Goal: Task Accomplishment & Management: Complete application form

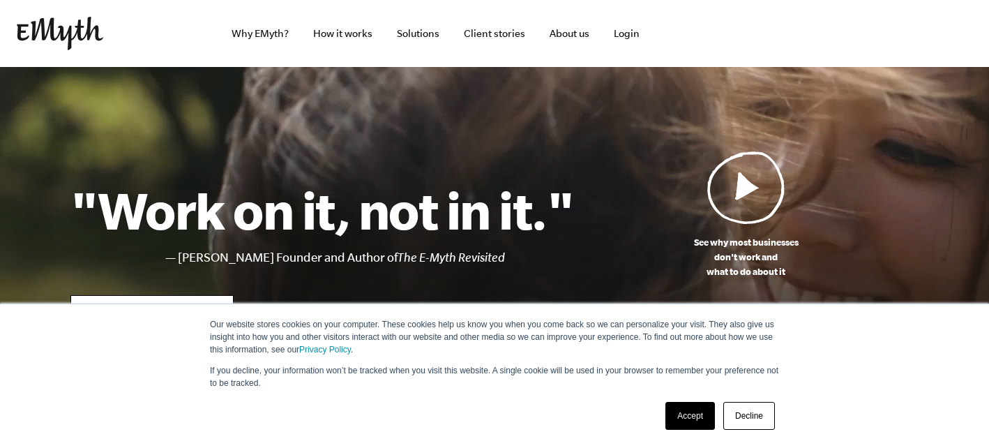
click at [678, 416] on link "Accept" at bounding box center [690, 416] width 50 height 28
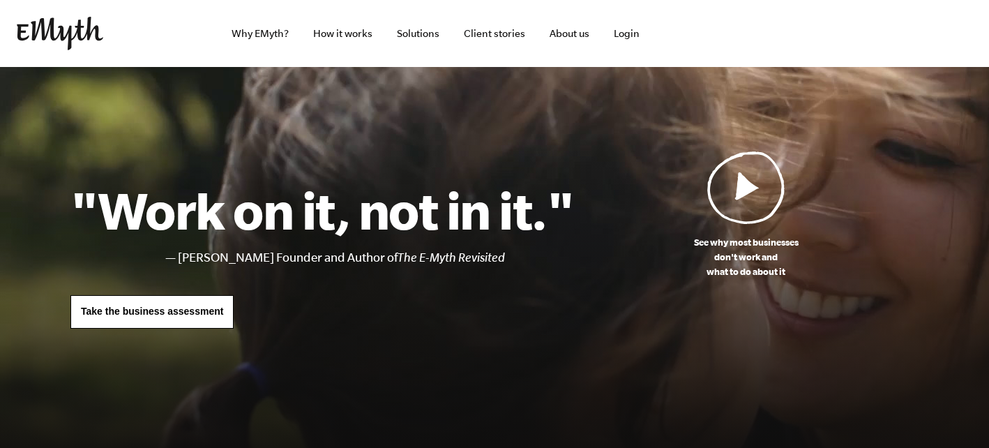
click at [745, 190] on img at bounding box center [746, 187] width 78 height 73
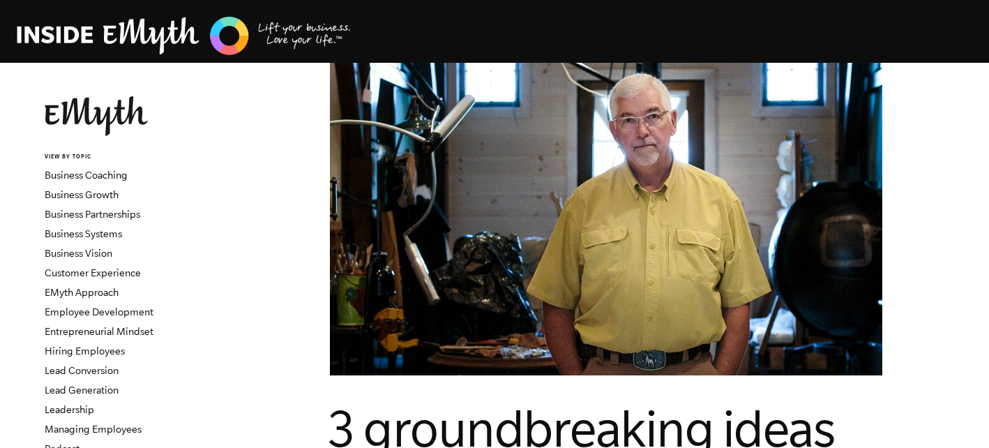
click at [202, 227] on li "Business Systems" at bounding box center [129, 234] width 168 height 20
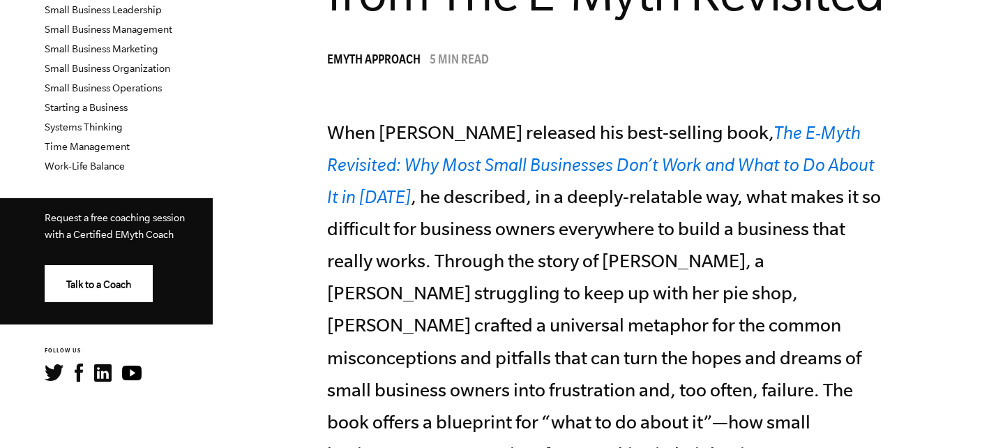
scroll to position [502, 0]
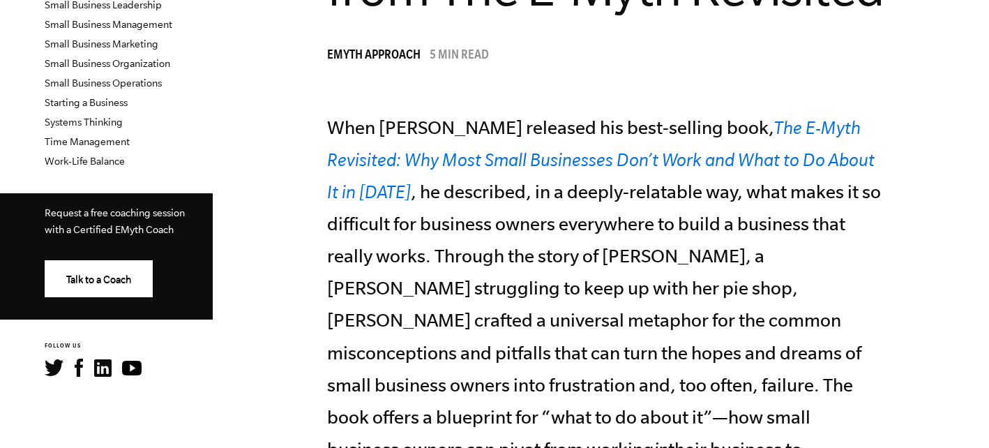
click at [386, 156] on link "The E-Myth Revisited: Why Most Small Businesses Don’t Work and What to Do About…" at bounding box center [600, 159] width 547 height 84
click at [586, 62] on div "EMyth Approach 5 min read" at bounding box center [606, 56] width 558 height 21
click at [75, 120] on link "Systems Thinking" at bounding box center [84, 121] width 78 height 11
click at [79, 119] on link "Systems Thinking" at bounding box center [84, 121] width 78 height 11
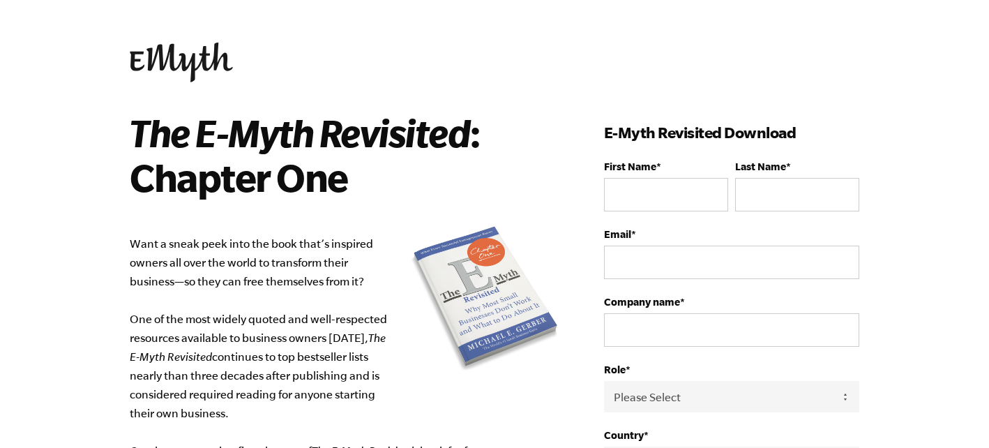
click at [464, 204] on div at bounding box center [475, 301] width 174 height 200
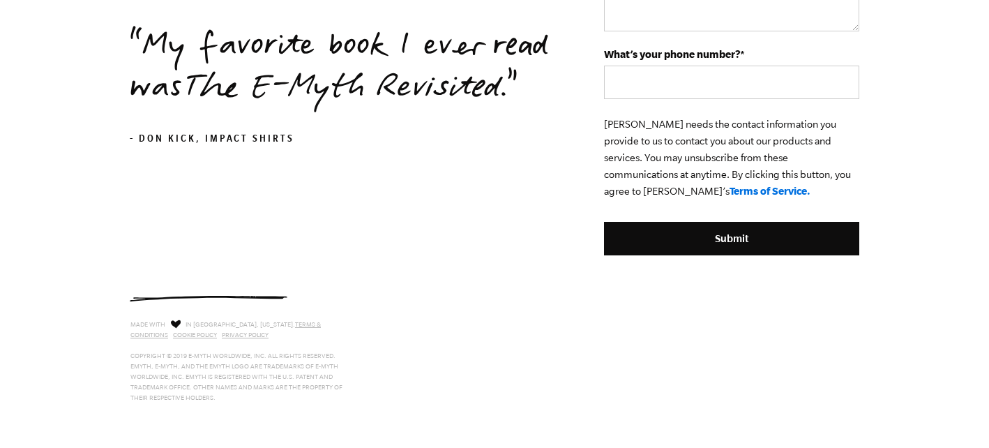
scroll to position [596, 0]
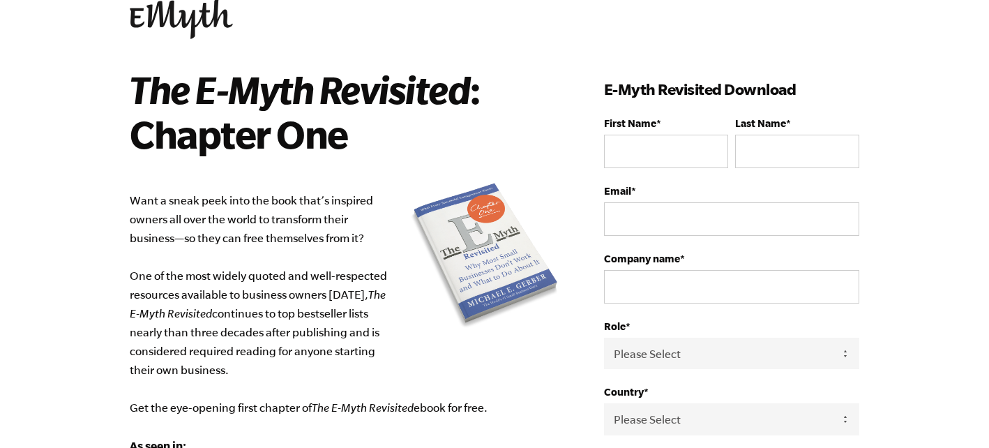
scroll to position [38, 0]
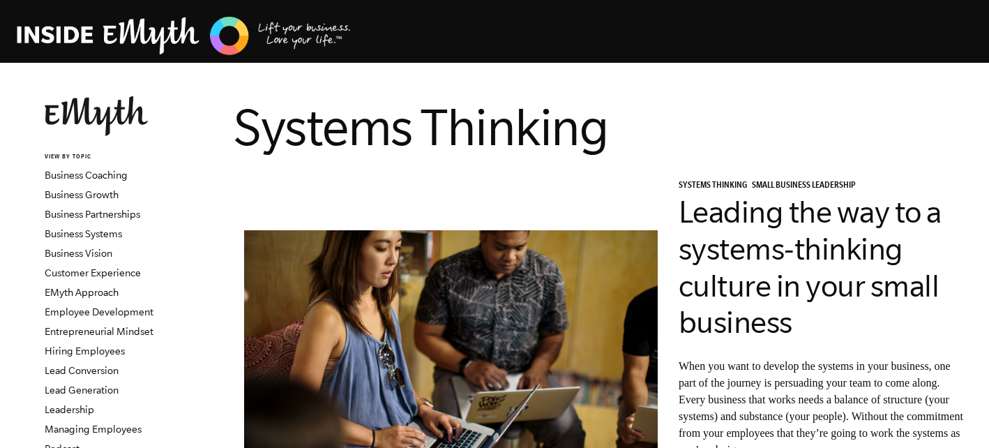
click at [321, 180] on div at bounding box center [451, 346] width 434 height 335
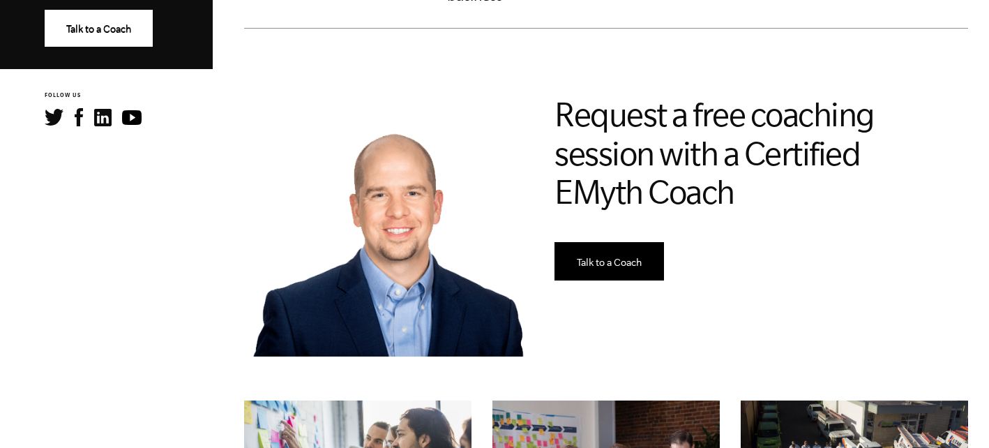
scroll to position [753, 0]
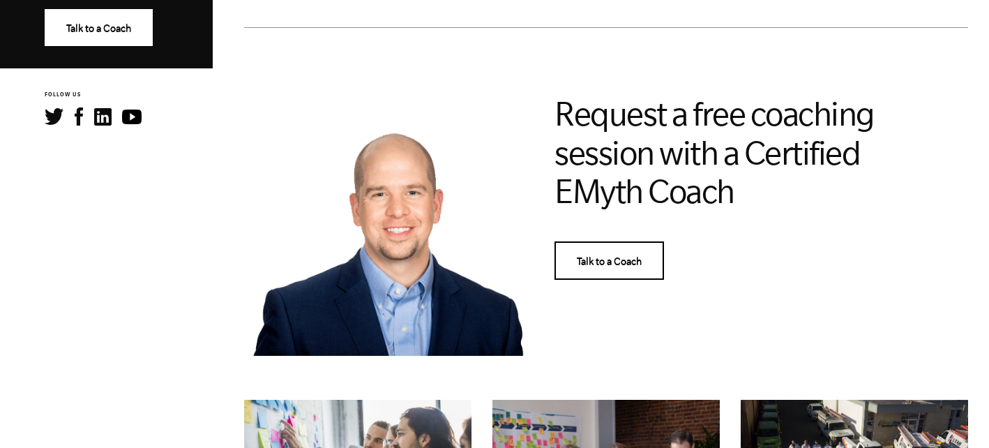
click at [591, 270] on link "Talk to a Coach" at bounding box center [608, 260] width 109 height 38
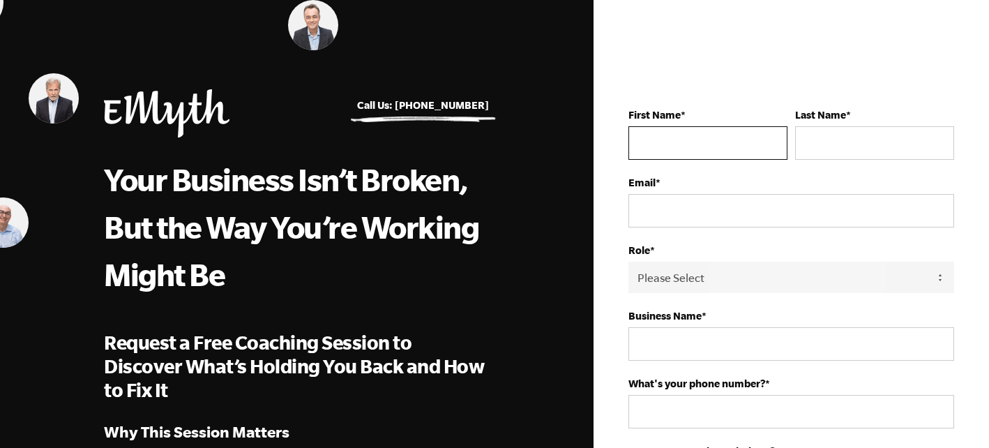
click at [690, 139] on input "First Name *" at bounding box center [707, 142] width 159 height 33
type input "DENIS"
type input "SOMMER"
type input "denisommer1988@gmail.com"
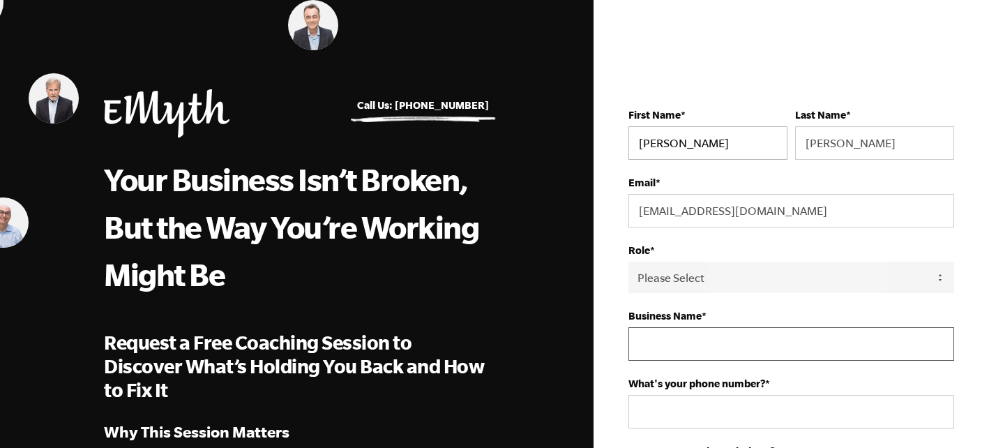
type input "OASIS OF AGAPE LOVE INTERNATIONAL"
type input "+27614837947"
select select "South Africa"
click at [844, 332] on input "OASIS OF AGAPE LOVE INTERNATIONAL" at bounding box center [791, 343] width 326 height 33
click at [850, 345] on input "OASIS OF AGAPE LOVE INTERNATIONAL" at bounding box center [791, 343] width 326 height 33
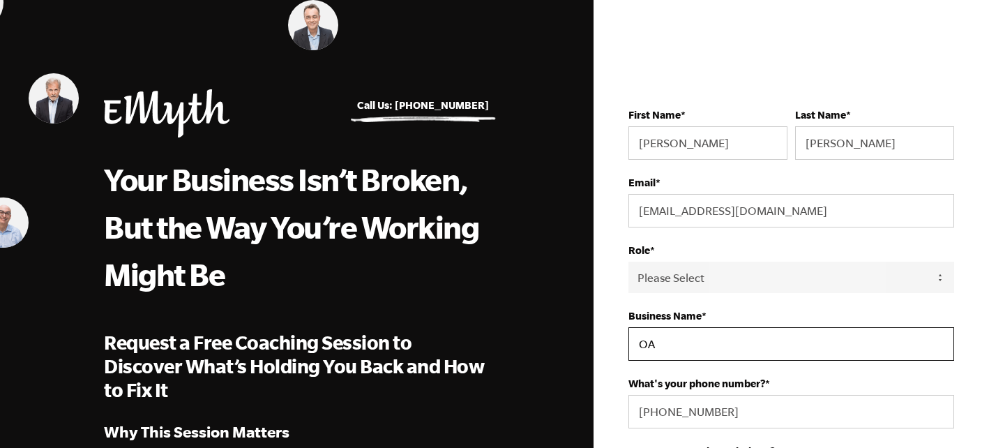
type input "O"
type input "Den Agency"
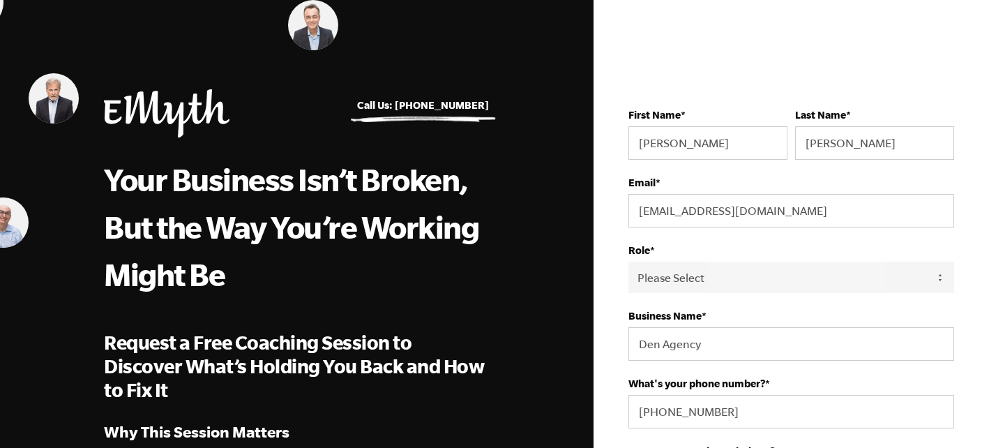
click at [908, 273] on select "Please Select Owner Partner / Co-Owner Executive Employee / Other" at bounding box center [791, 276] width 326 height 31
select select "Owner"
click at [628, 262] on select "Please Select Owner Partner / Co-Owner Executive Employee / Other" at bounding box center [791, 276] width 326 height 31
click at [890, 246] on label "Role *" at bounding box center [791, 250] width 326 height 12
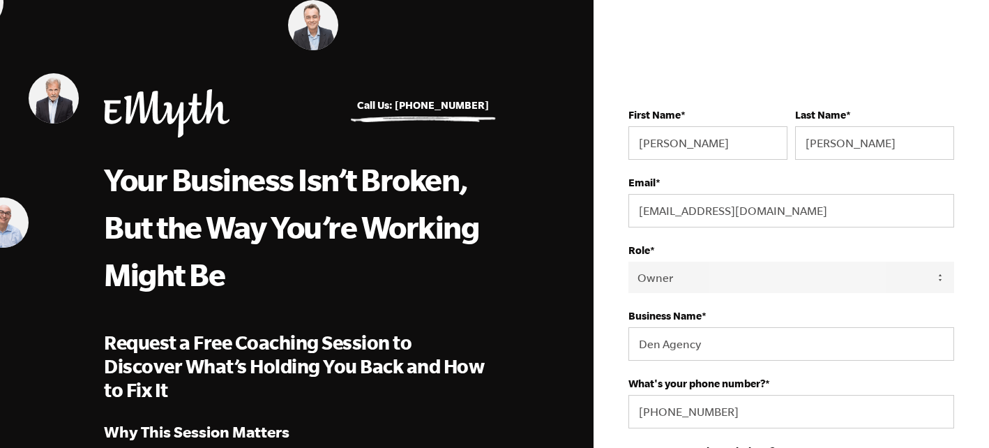
click at [890, 261] on select "Please Select Owner Partner / Co-Owner Executive Employee / Other" at bounding box center [791, 276] width 326 height 31
click at [628, 262] on select "Please Select Owner Partner / Co-Owner Executive Employee / Other" at bounding box center [791, 276] width 326 height 31
click at [858, 316] on label "Business Name *" at bounding box center [791, 316] width 326 height 12
click at [858, 327] on input "Den Agency" at bounding box center [791, 343] width 326 height 33
click at [777, 425] on input "+27614837947" at bounding box center [791, 411] width 326 height 33
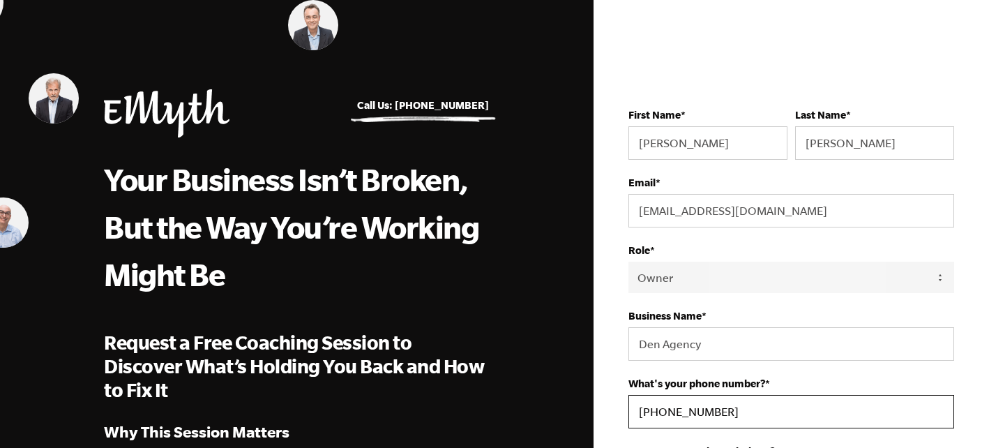
type input "+27614837947"
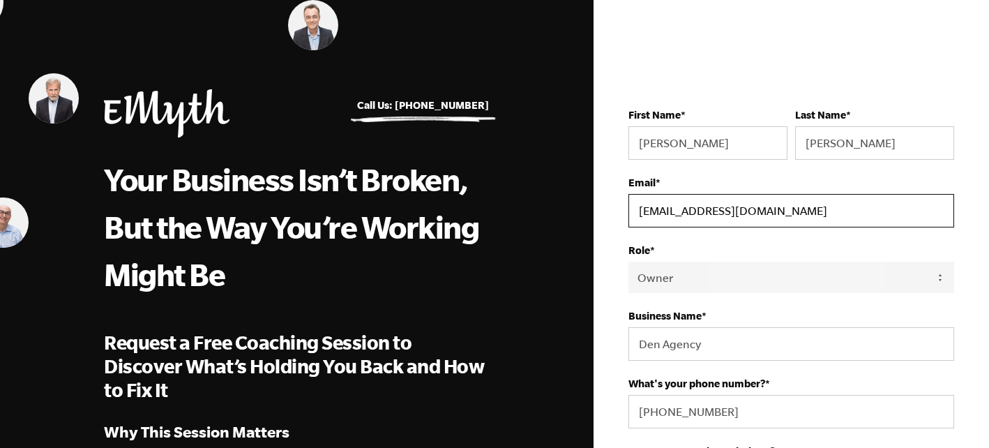
click at [801, 207] on input "denisommer1988@gmail.com" at bounding box center [791, 210] width 326 height 33
type input "denisommer1988@gmail.com"
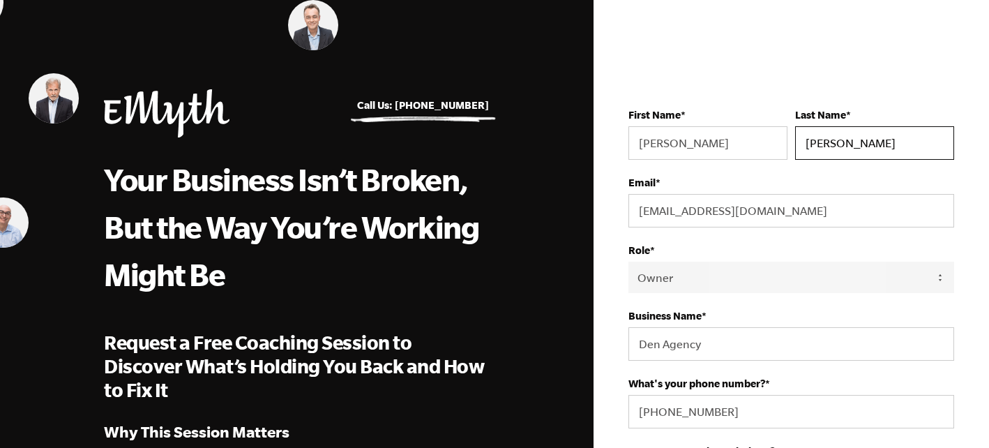
click at [860, 144] on input "SOMMER" at bounding box center [874, 142] width 159 height 33
type input "SOMMER"
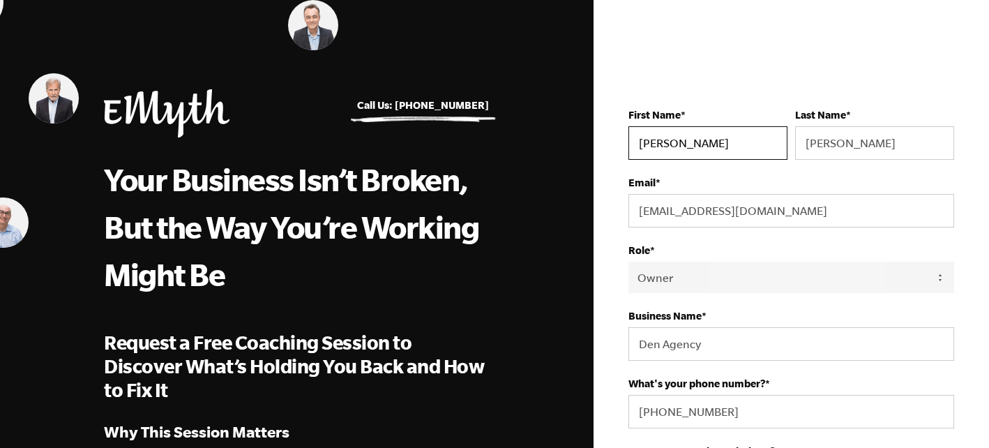
click at [711, 148] on input "DENIS" at bounding box center [707, 142] width 159 height 33
type input "DENIS"
click at [780, 240] on fieldset "Email * denisommer1988@gmail.com" at bounding box center [791, 210] width 326 height 68
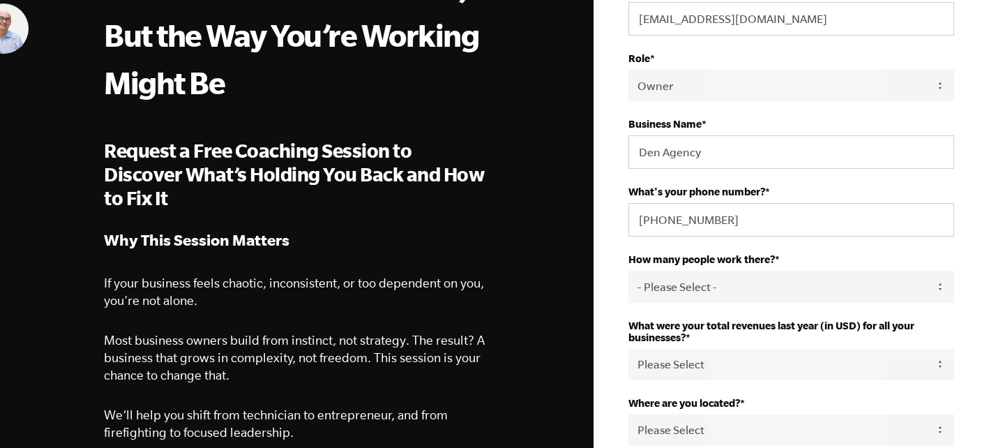
scroll to position [223, 0]
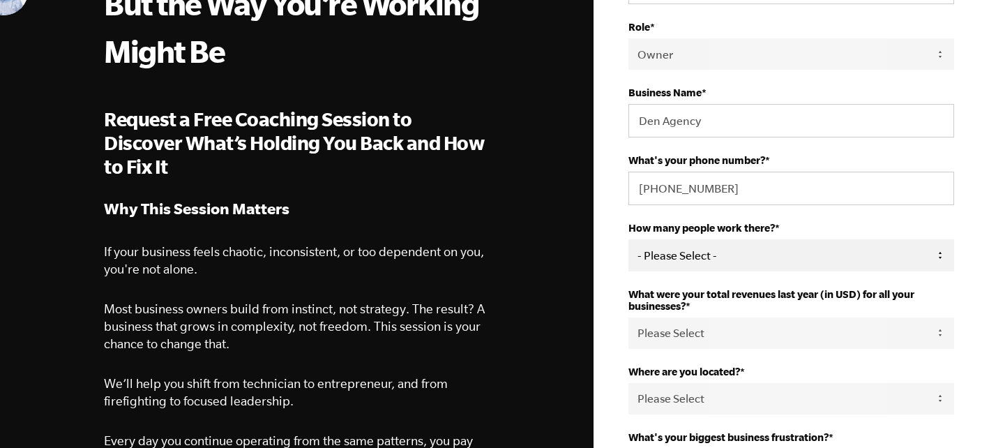
click at [823, 252] on select "- Please Select - 50+ 35-49 20-34 10-19 4-9 1-3 0 tfa_105 tfa_106 tfa_107 tfa_1…" at bounding box center [791, 254] width 326 height 31
select select "0"
click at [628, 241] on select "- Please Select - 50+ 35-49 20-34 10-19 4-9 1-3 0 tfa_105 tfa_106 tfa_107 tfa_1…" at bounding box center [791, 254] width 326 height 31
click at [723, 329] on select "Please Select 0-75K 76-150K 151-275K 276-500K 501-750K 751-1M 1-2.5M 2.5-5M 5-1…" at bounding box center [791, 332] width 326 height 31
select select "0-75K"
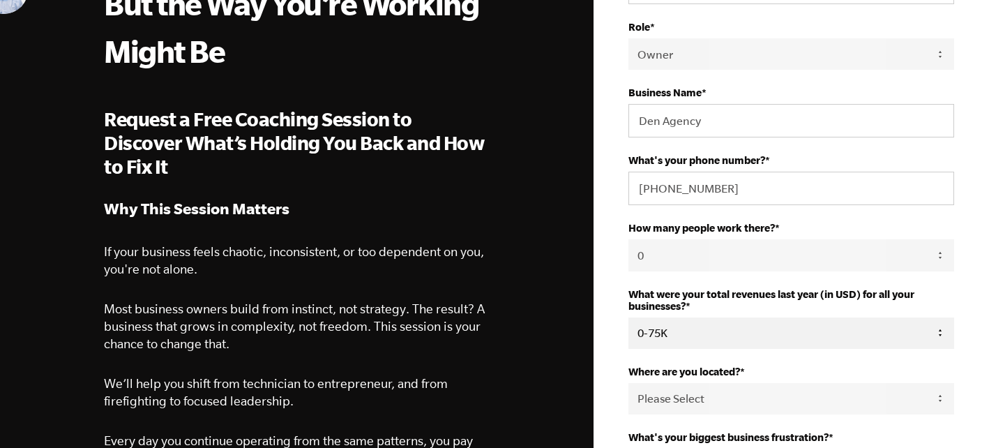
click at [628, 319] on select "Please Select 0-75K 76-150K 151-275K 276-500K 501-750K 751-1M 1-2.5M 2.5-5M 5-1…" at bounding box center [791, 332] width 326 height 31
click at [746, 358] on fieldset "What were your total revenues last year (in USD) for all your businesses? * Ple…" at bounding box center [791, 326] width 326 height 77
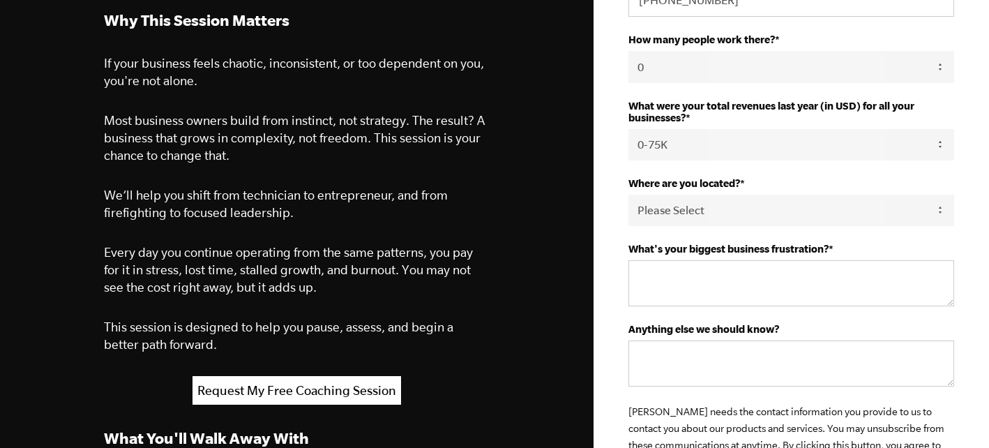
scroll to position [446, 0]
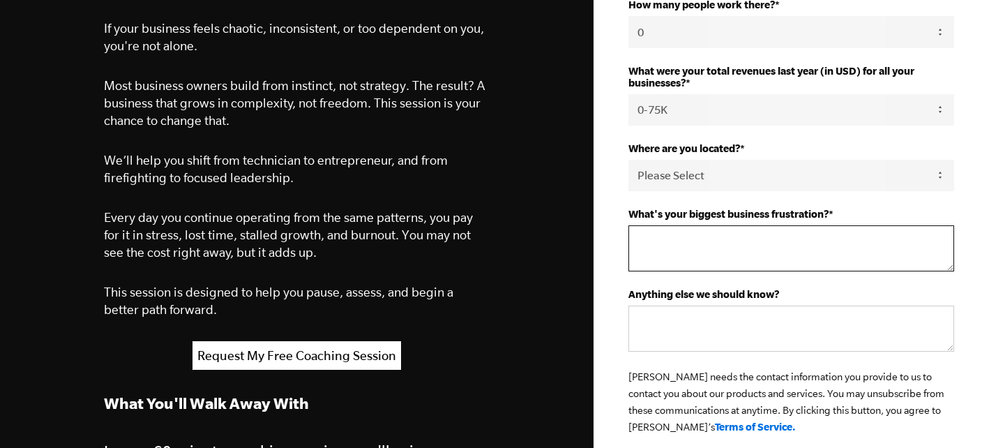
click at [700, 248] on textarea "What's your biggest business frustration? *" at bounding box center [791, 248] width 326 height 46
type textarea "working alone"
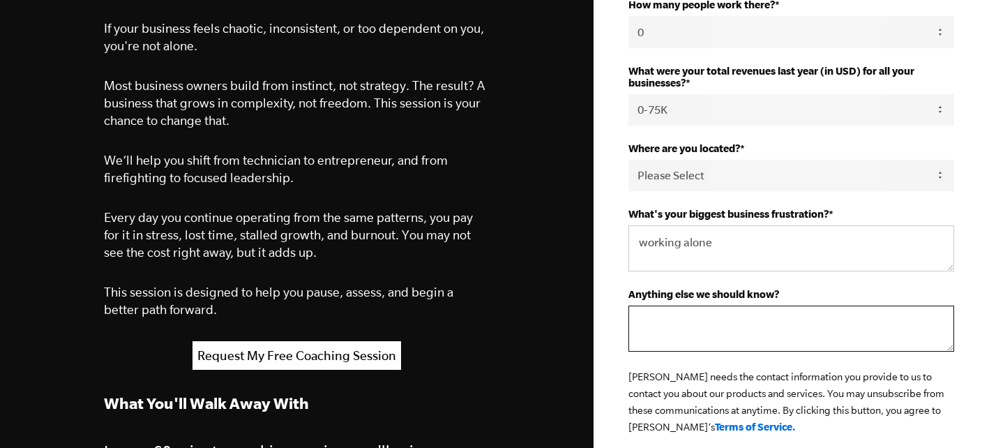
click at [711, 320] on textarea "Anything else we should know?" at bounding box center [791, 328] width 326 height 46
type textarea "Want to grow"
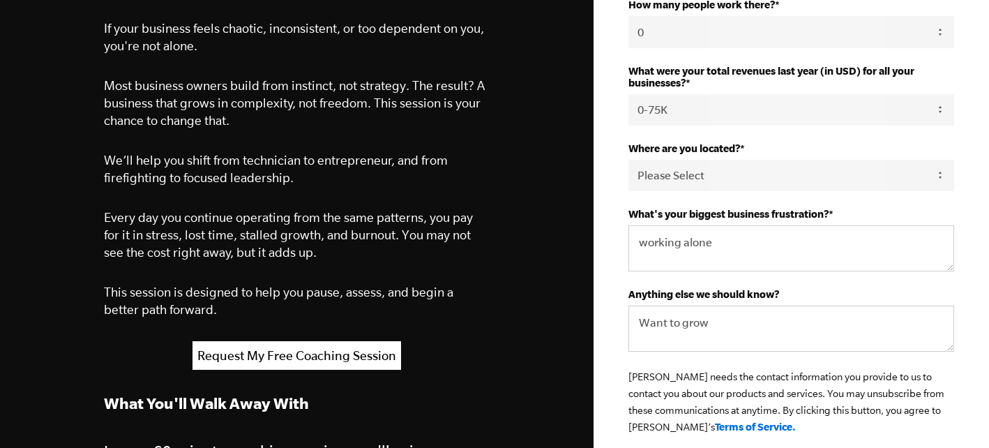
click at [913, 288] on fieldset "What's your biggest business frustration? * working alone" at bounding box center [791, 248] width 326 height 80
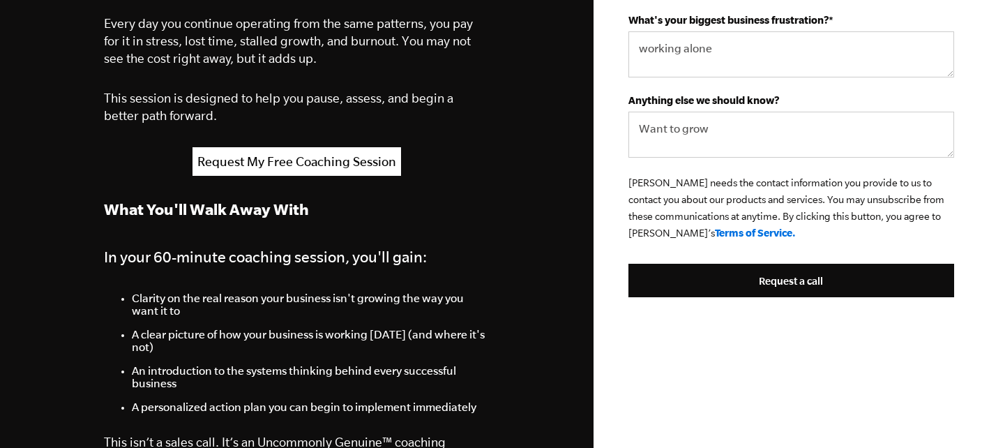
scroll to position [642, 0]
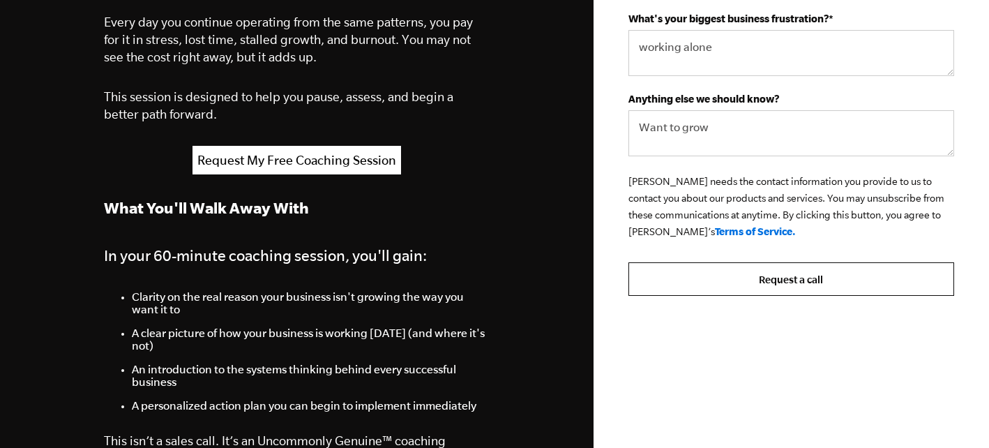
click at [881, 278] on input "Request a call" at bounding box center [791, 278] width 326 height 33
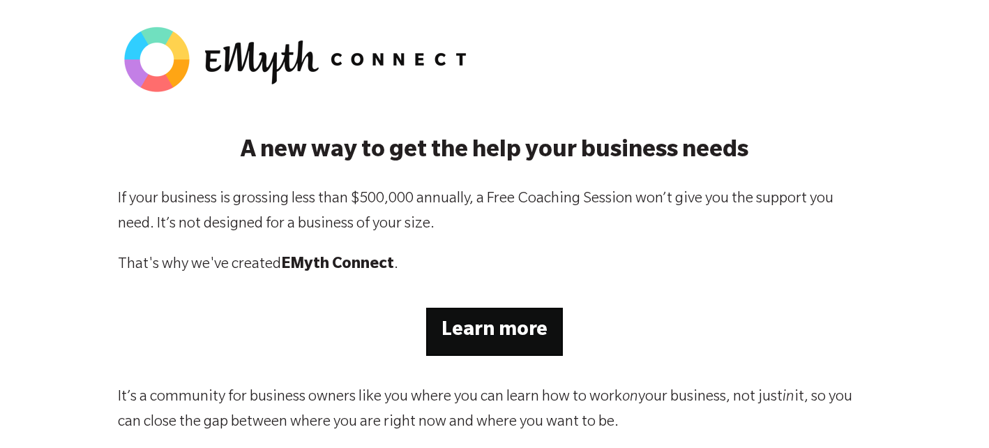
click at [508, 340] on strong "Learn more" at bounding box center [494, 331] width 106 height 21
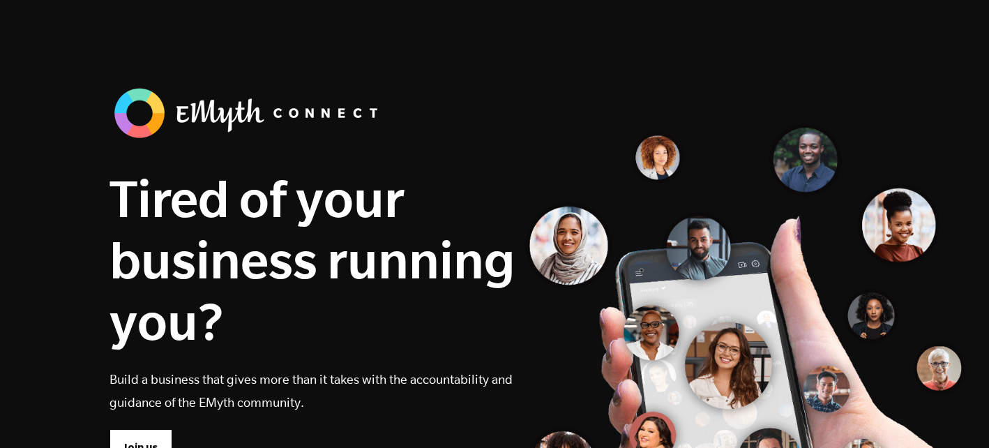
click at [384, 303] on h1 "Tired of your business running you?" at bounding box center [312, 259] width 406 height 184
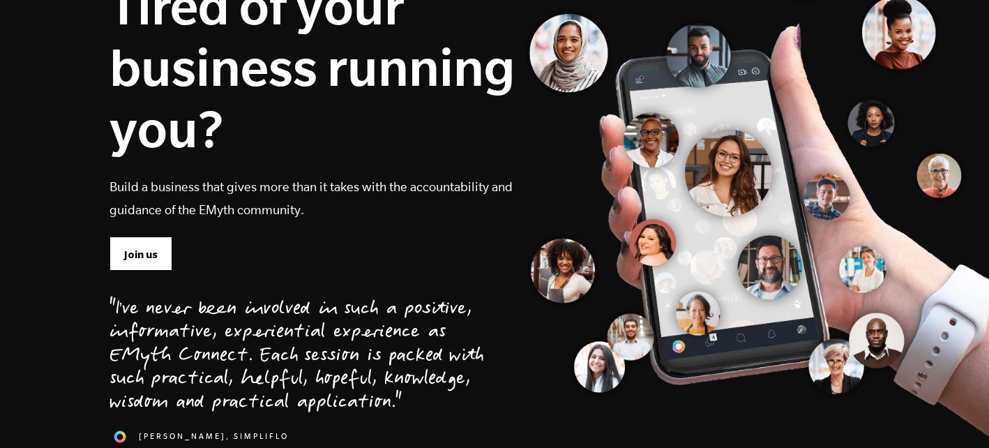
scroll to position [223, 0]
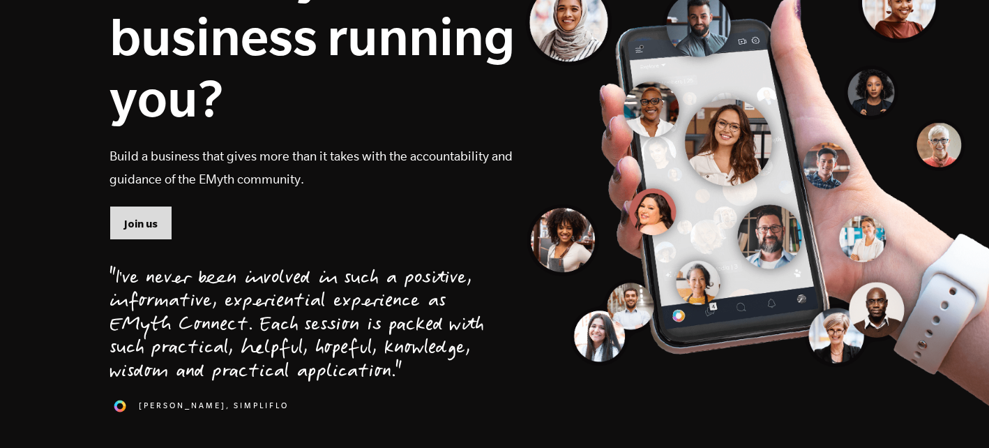
click at [138, 217] on span "Join us" at bounding box center [140, 223] width 33 height 15
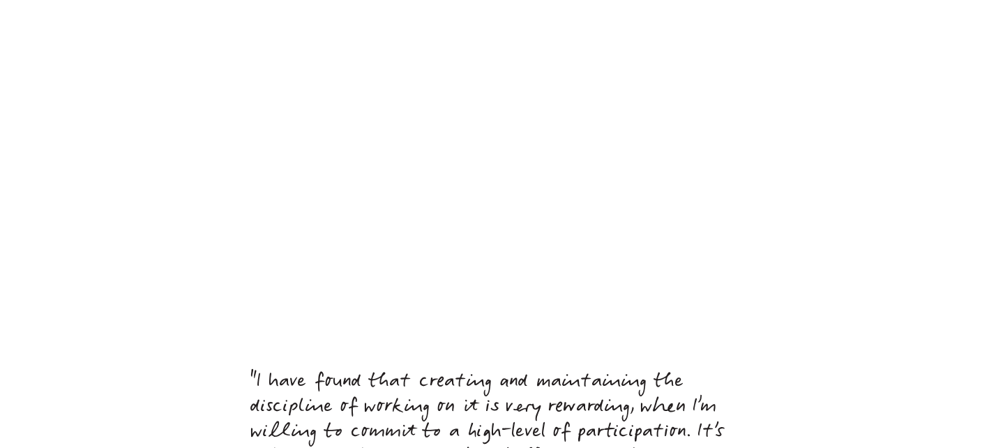
scroll to position [6016, 0]
click at [934, 33] on div at bounding box center [494, 201] width 989 height 336
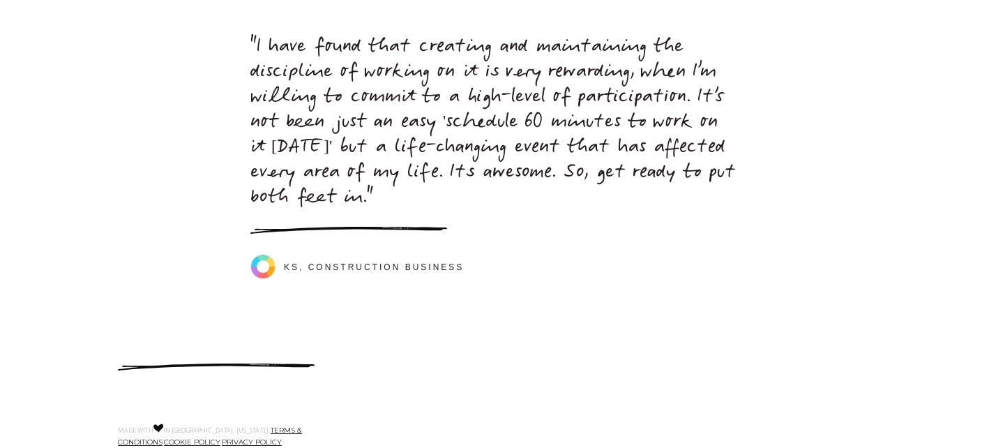
scroll to position [6350, 0]
